Goal: Obtain resource: Download file/media

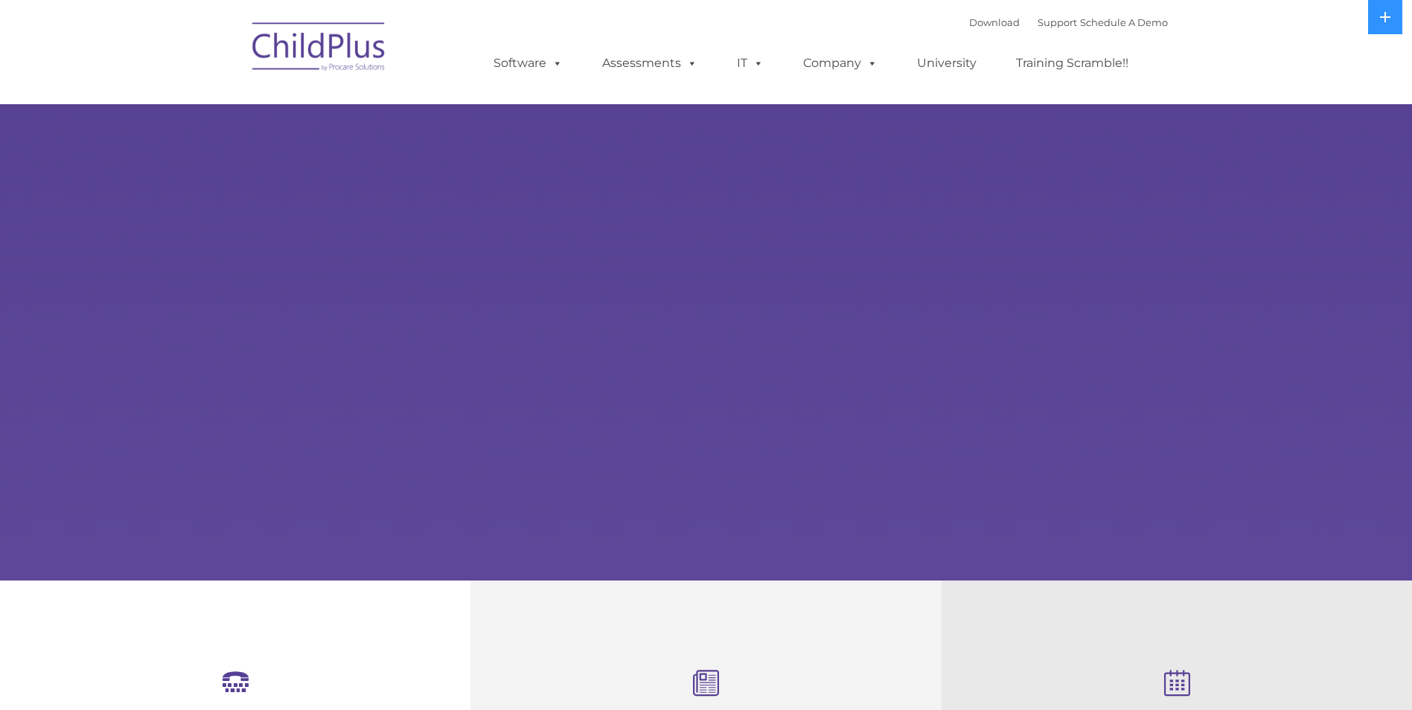
select select "MEDIUM"
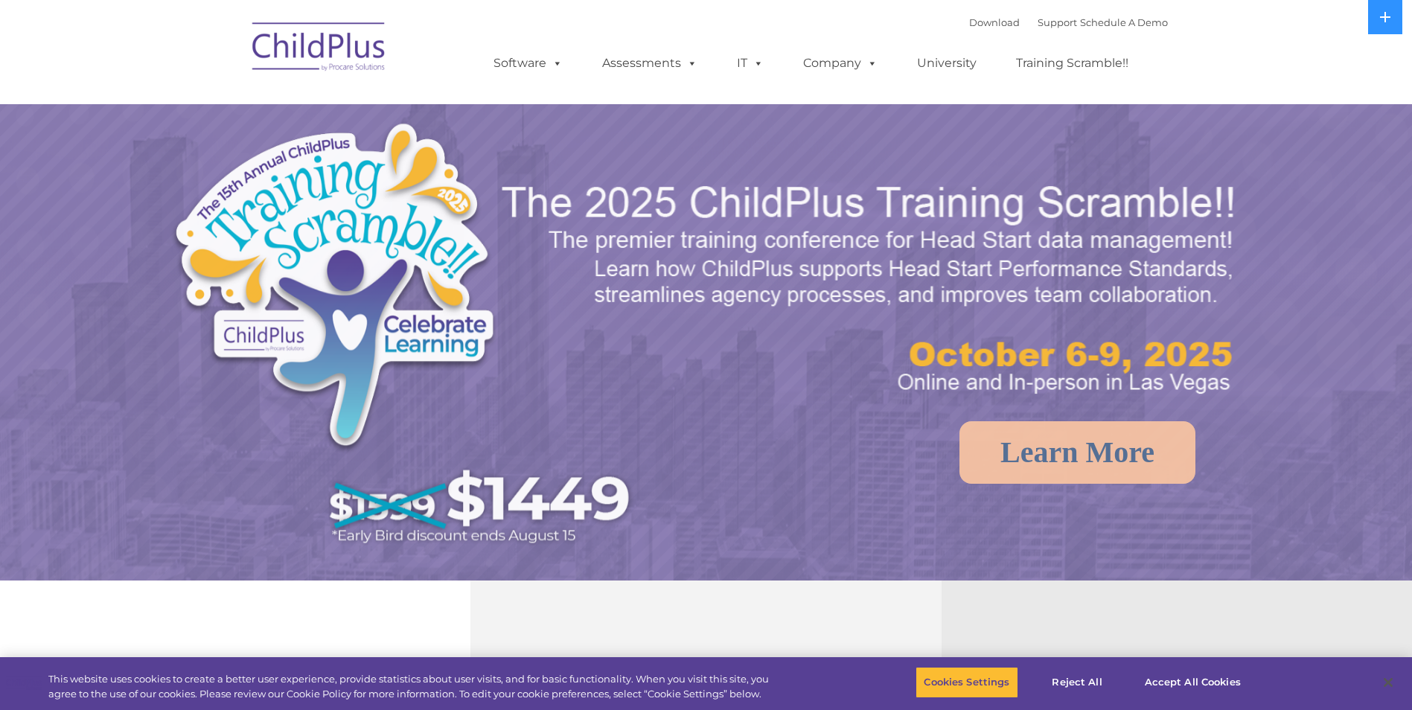
select select "MEDIUM"
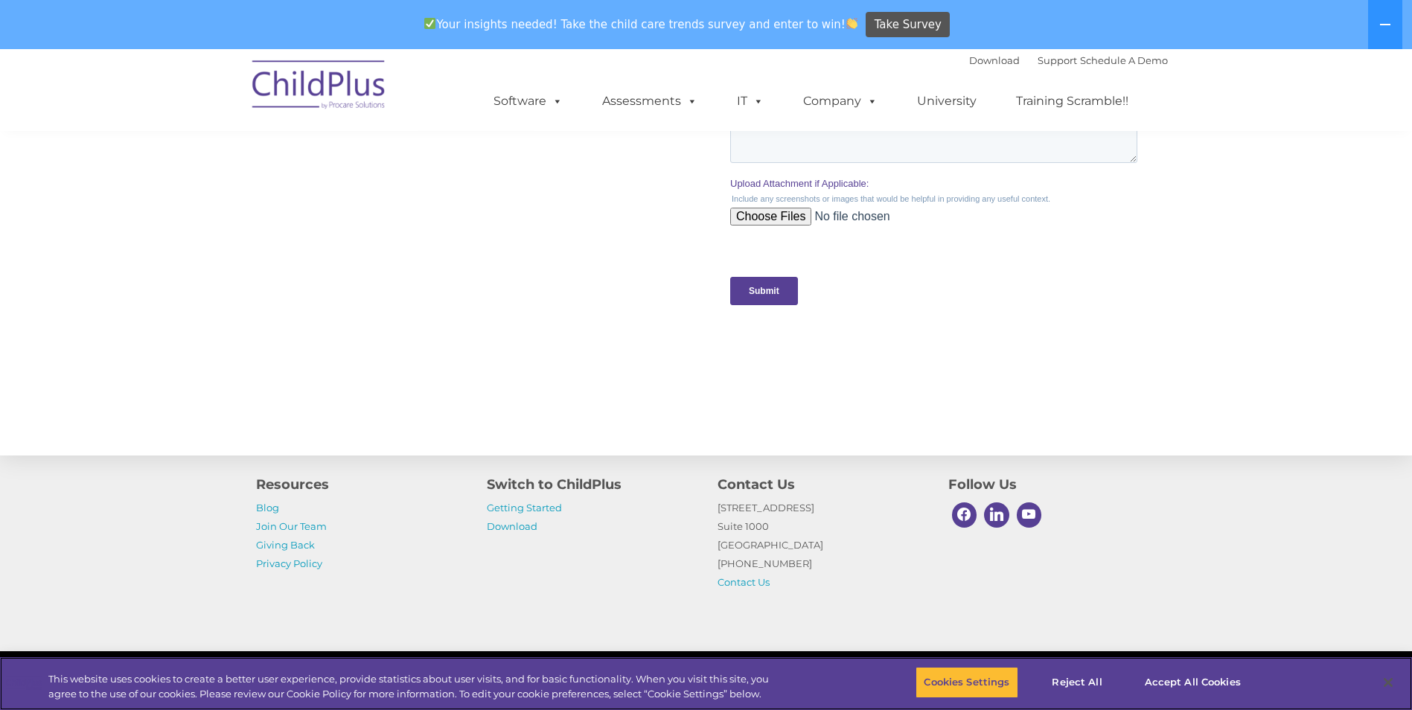
scroll to position [1464, 0]
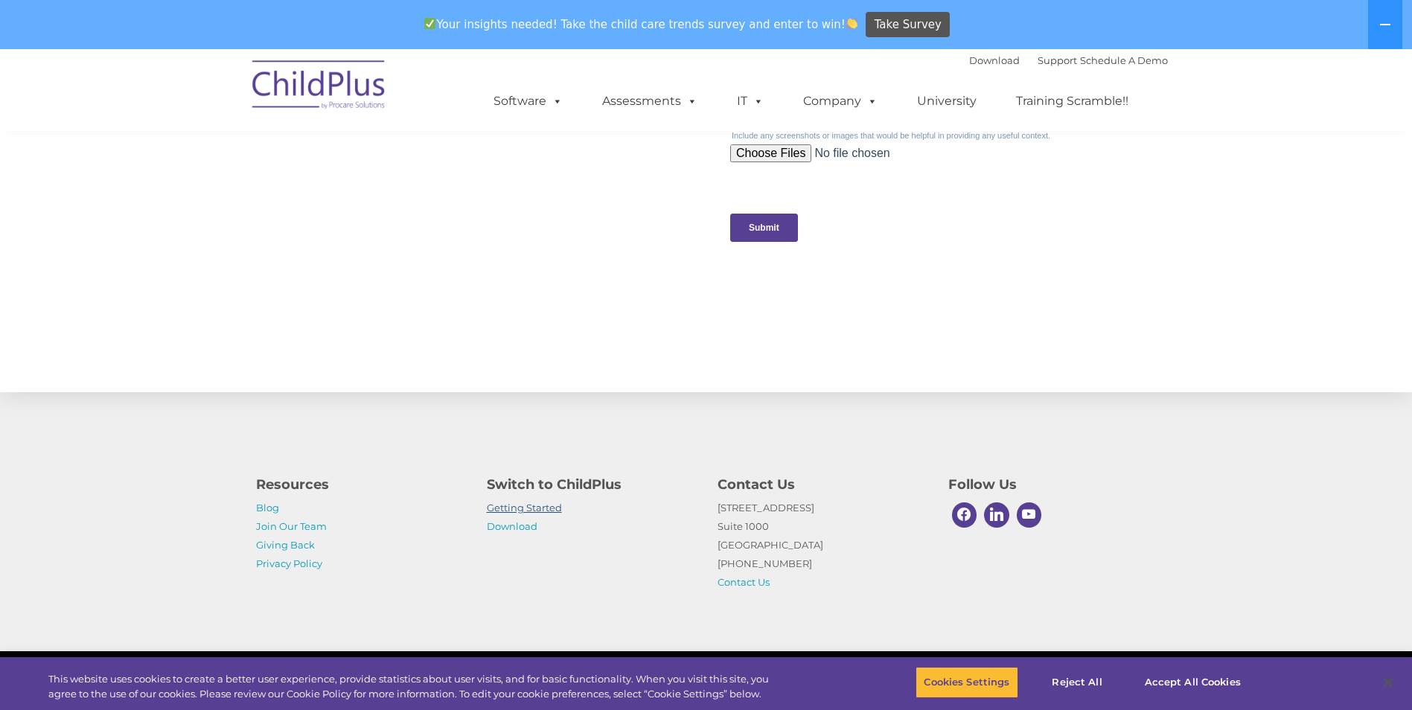
click at [549, 506] on link "Getting Started" at bounding box center [524, 508] width 75 height 12
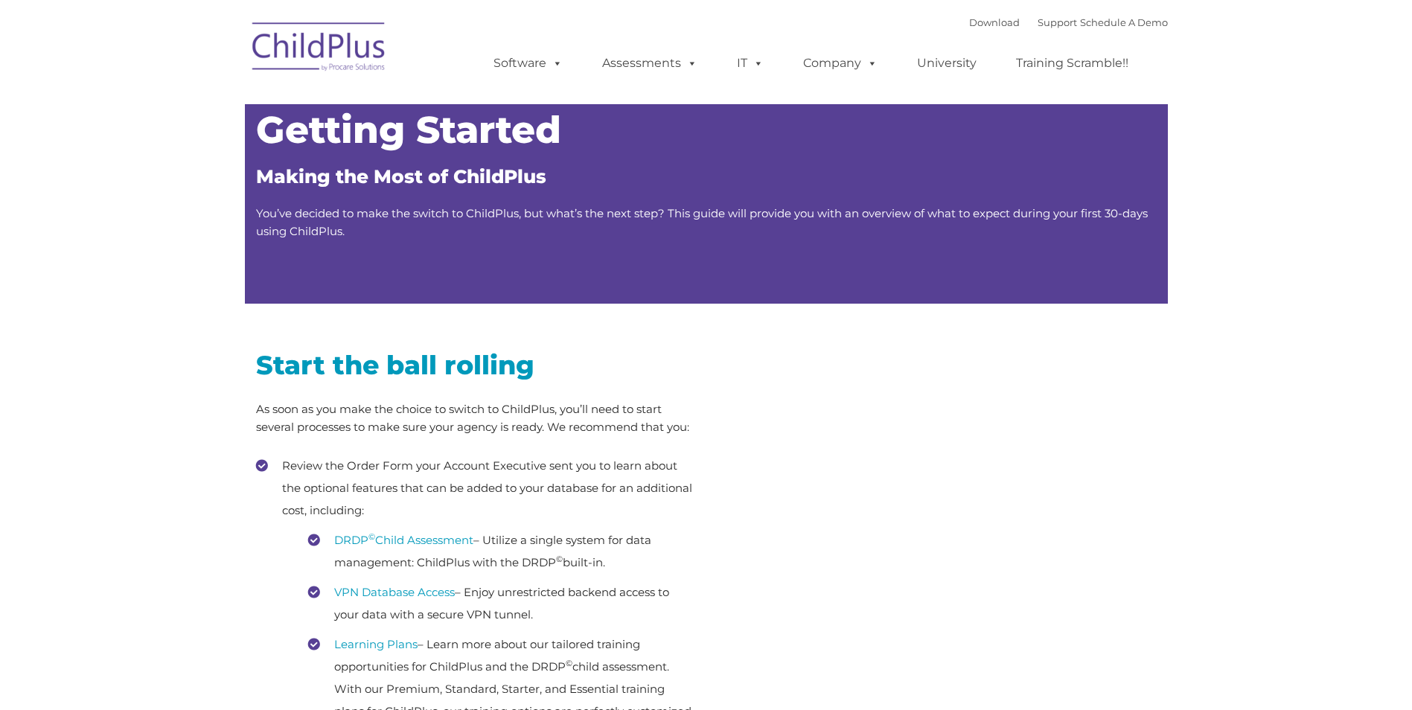
type input ""
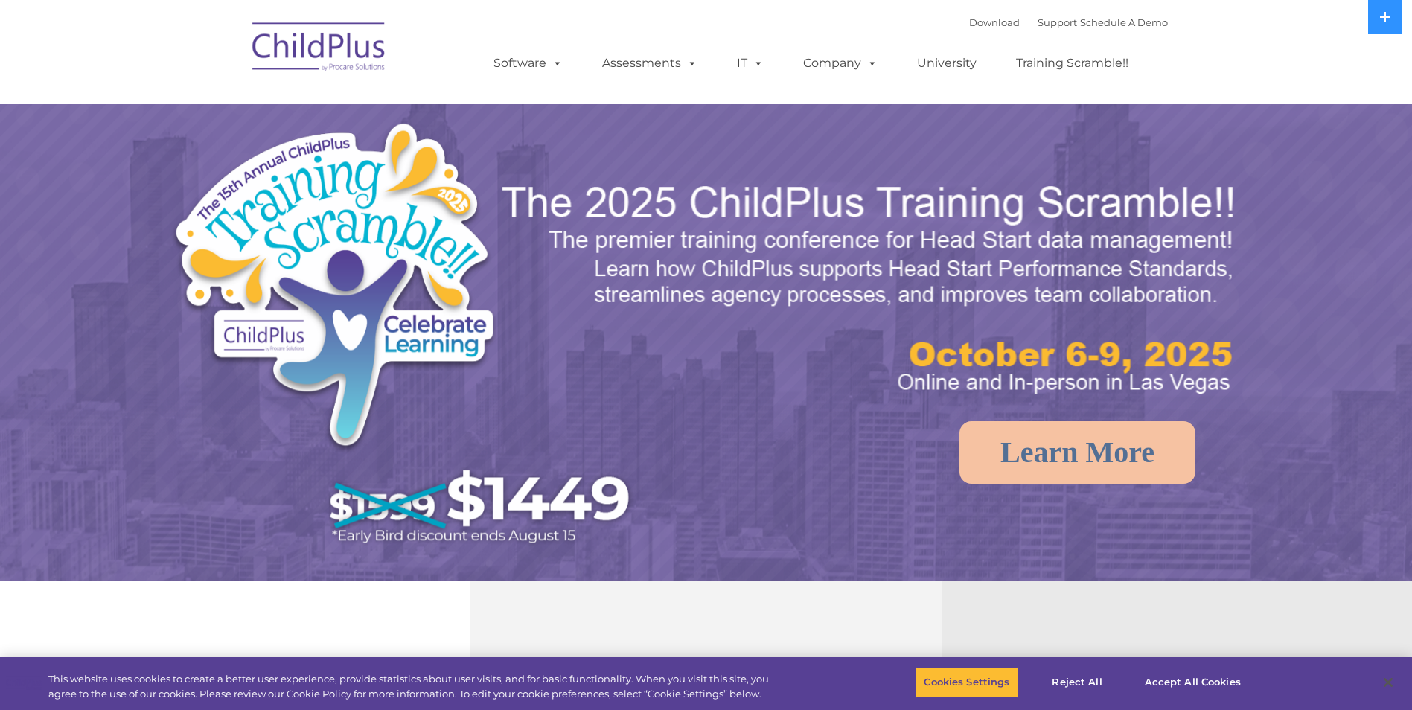
select select "MEDIUM"
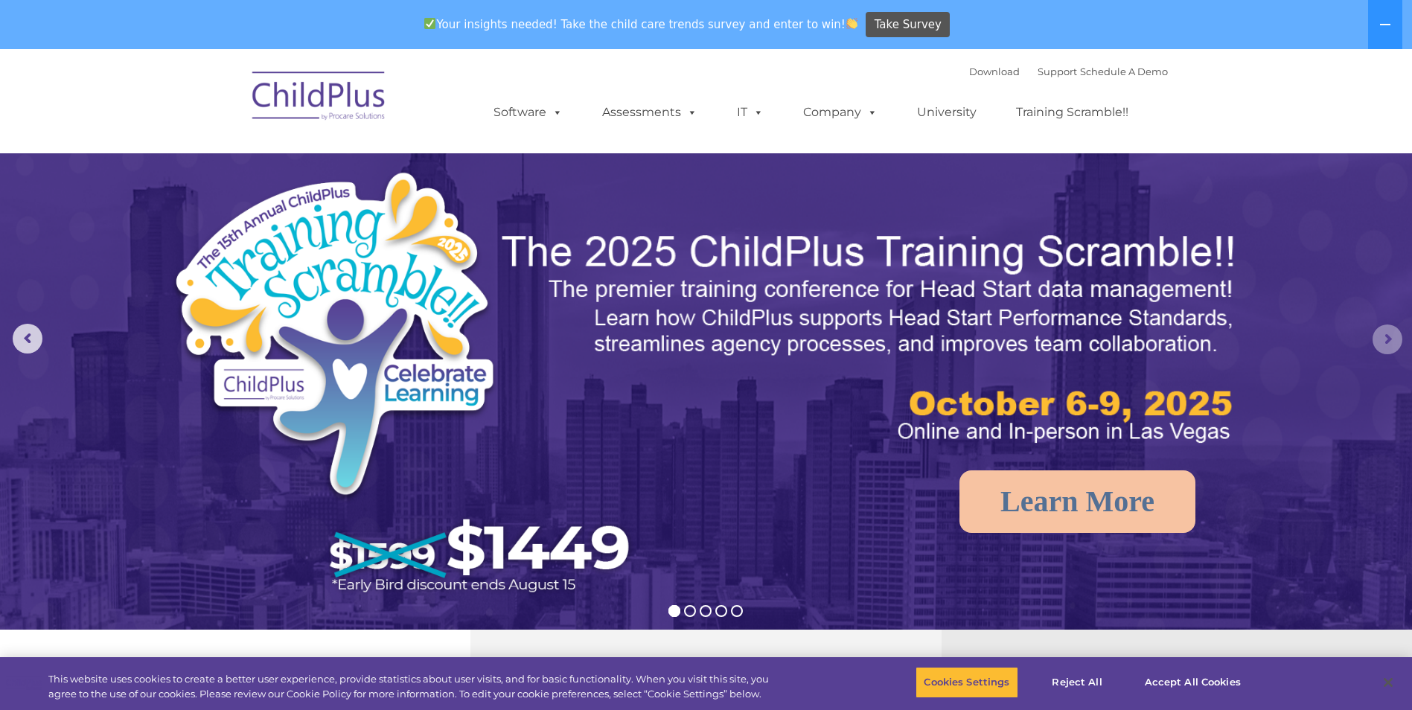
click at [1386, 345] on rs-arrow at bounding box center [1388, 340] width 30 height 30
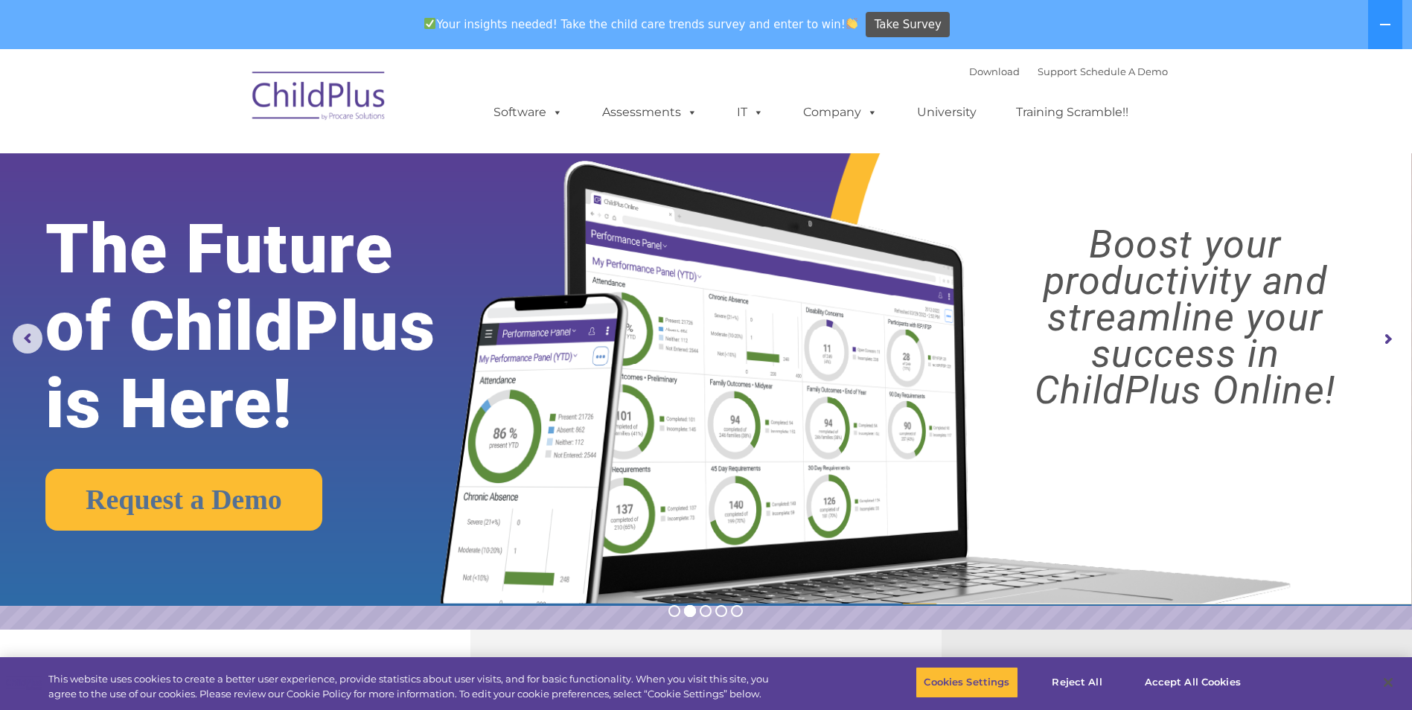
click at [1394, 345] on rs-arrow at bounding box center [1388, 340] width 30 height 30
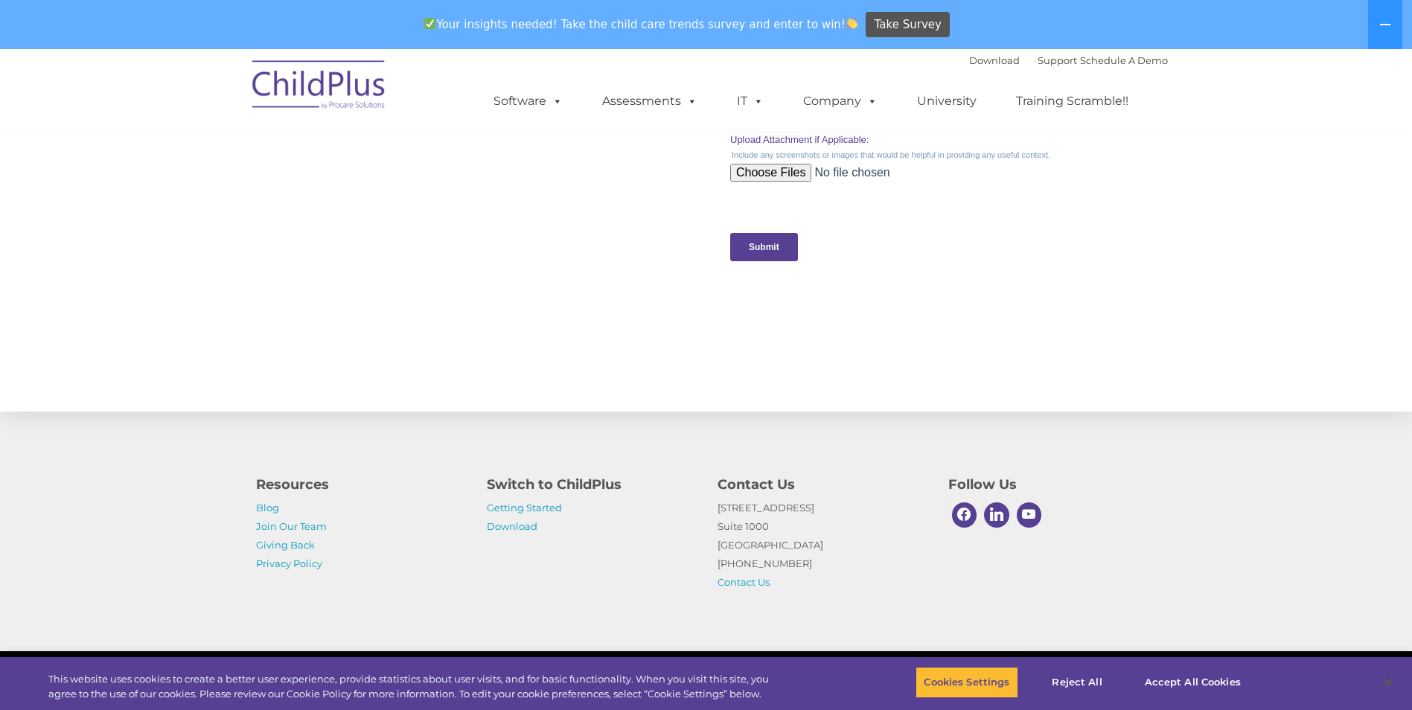
scroll to position [1464, 0]
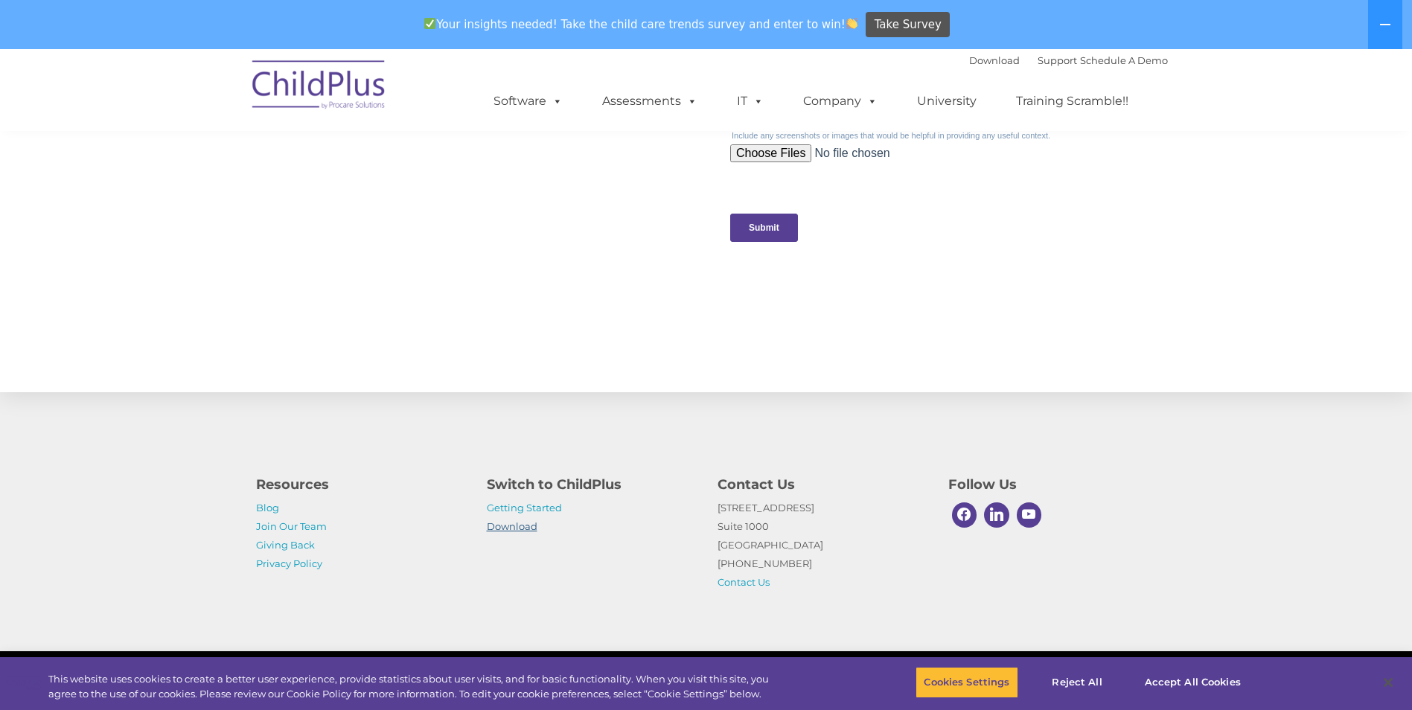
click at [513, 523] on link "Download" at bounding box center [512, 526] width 51 height 12
